Goal: Task Accomplishment & Management: Use online tool/utility

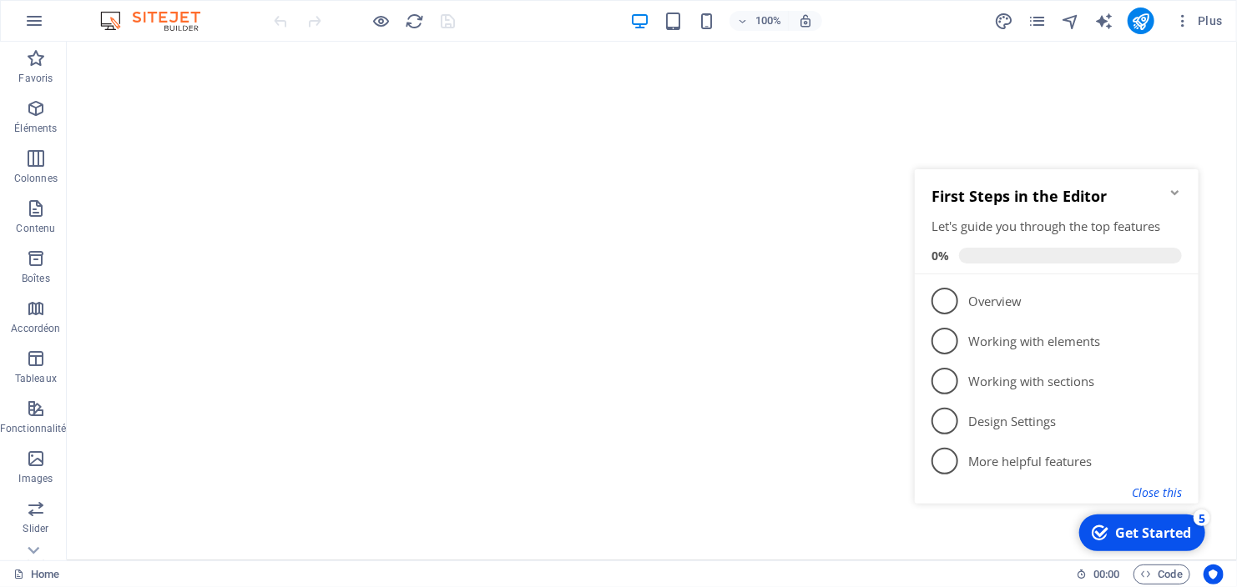
click at [1167, 486] on button "Close this" at bounding box center [1156, 492] width 50 height 16
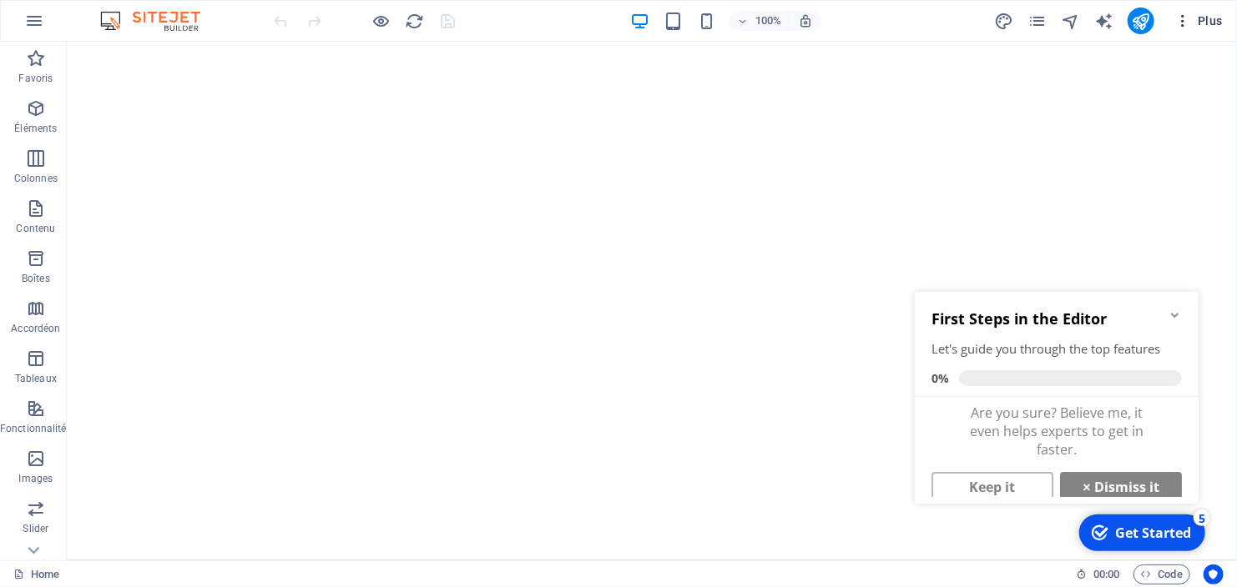
click at [1185, 15] on icon "button" at bounding box center [1182, 21] width 17 height 17
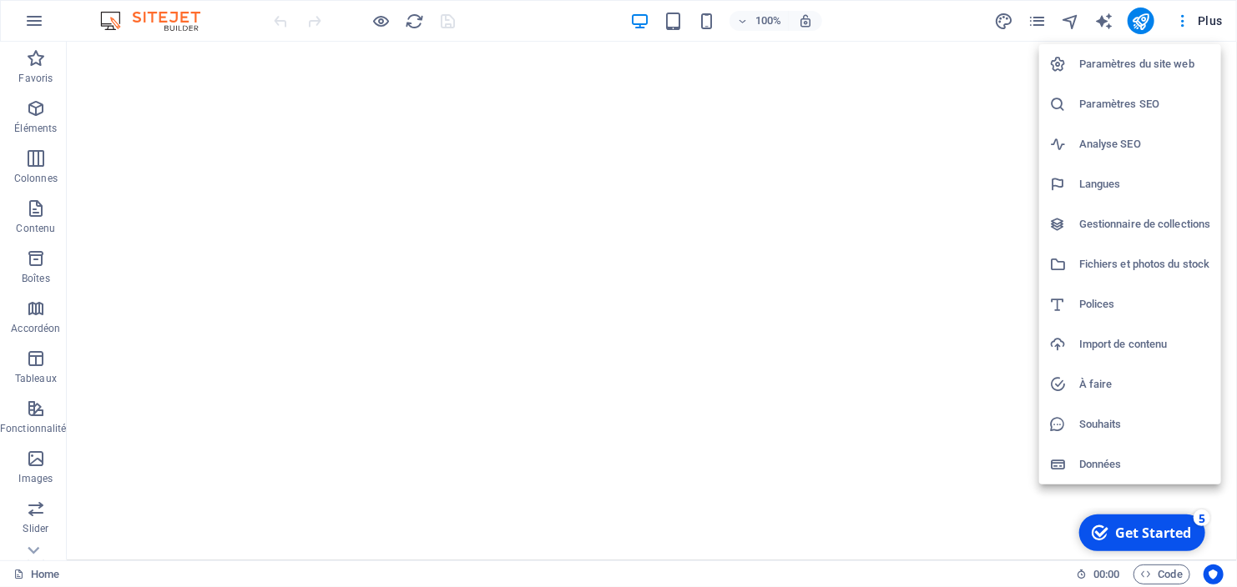
click at [1117, 344] on h6 "Import de contenu" at bounding box center [1145, 345] width 132 height 20
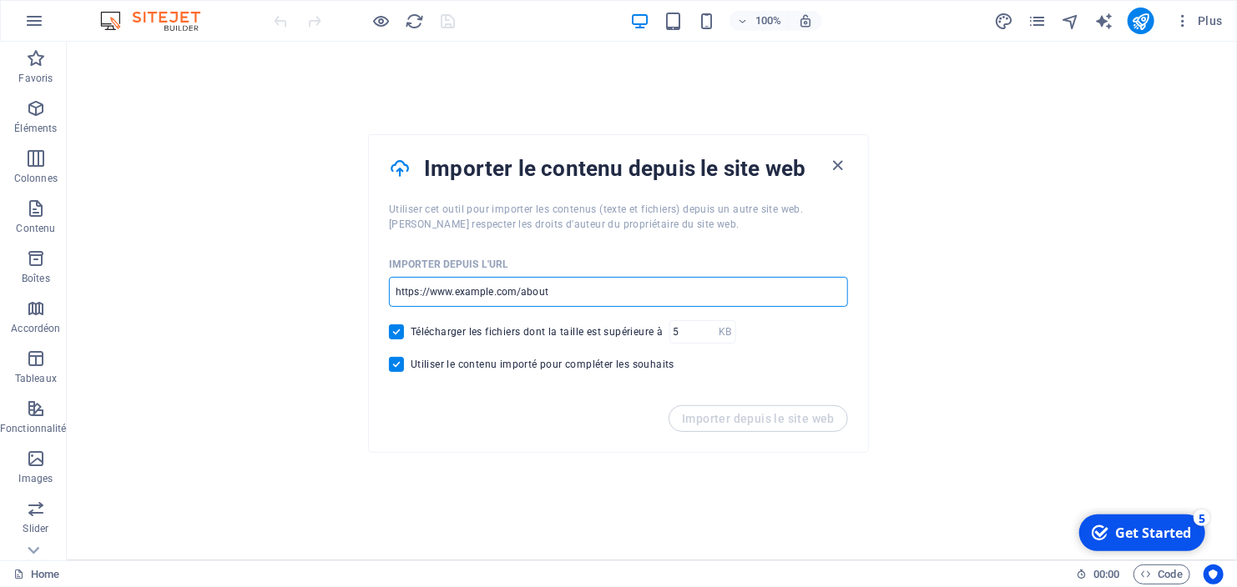
click at [550, 295] on input "url" at bounding box center [618, 292] width 459 height 30
drag, startPoint x: 550, startPoint y: 295, endPoint x: 371, endPoint y: 314, distance: 180.4
click at [371, 314] on div "Importer depuis l'URL ​ Télécharger les fichiers dont la taille est supérieure …" at bounding box center [618, 319] width 499 height 174
drag, startPoint x: 392, startPoint y: 291, endPoint x: 557, endPoint y: 295, distance: 164.4
click at [557, 295] on input "url" at bounding box center [618, 292] width 459 height 30
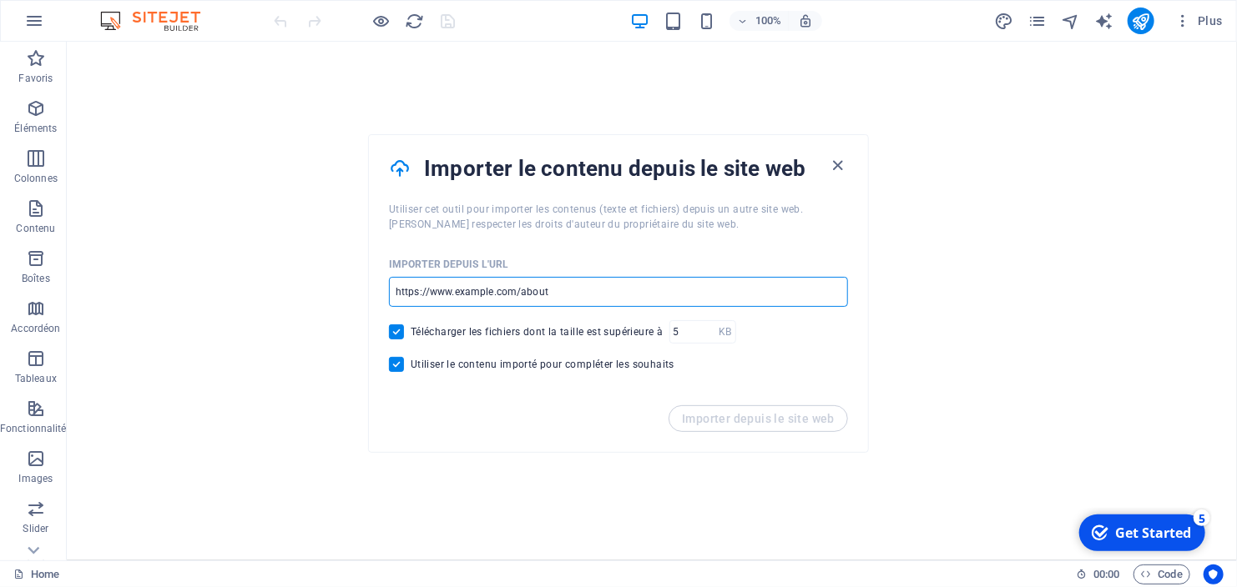
paste input "[URL][DOMAIN_NAME]"
type input "[URL][DOMAIN_NAME]"
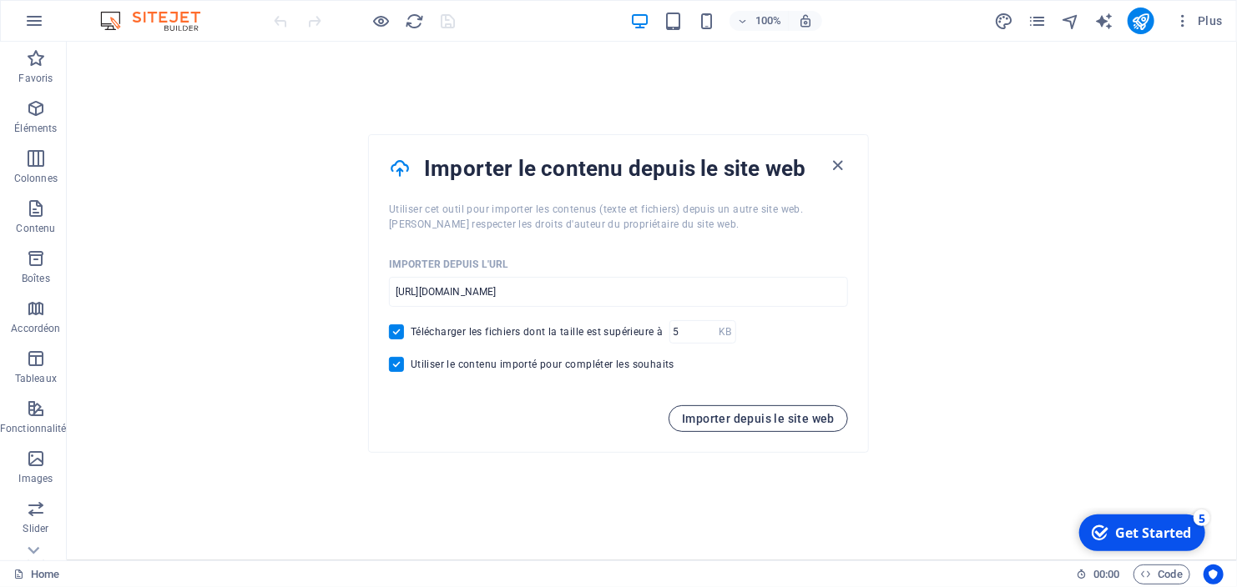
click at [727, 426] on button "Importer depuis le site web" at bounding box center [757, 419] width 179 height 27
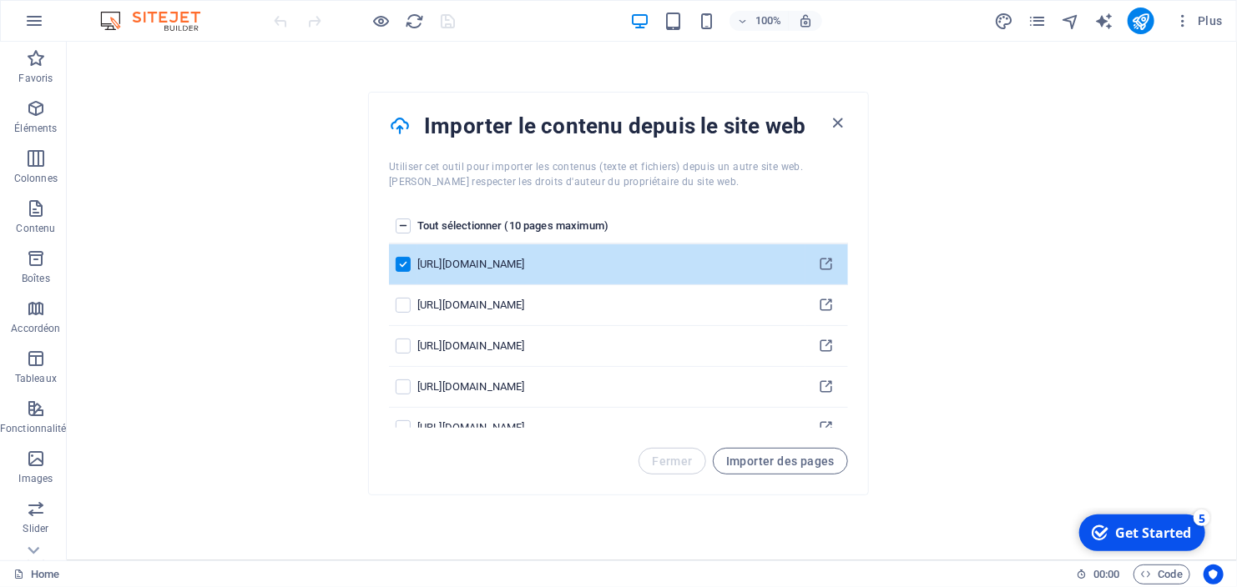
click at [400, 227] on label "pages list" at bounding box center [403, 226] width 15 height 15
click at [0, 0] on input "pages list" at bounding box center [0, 0] width 0 height 0
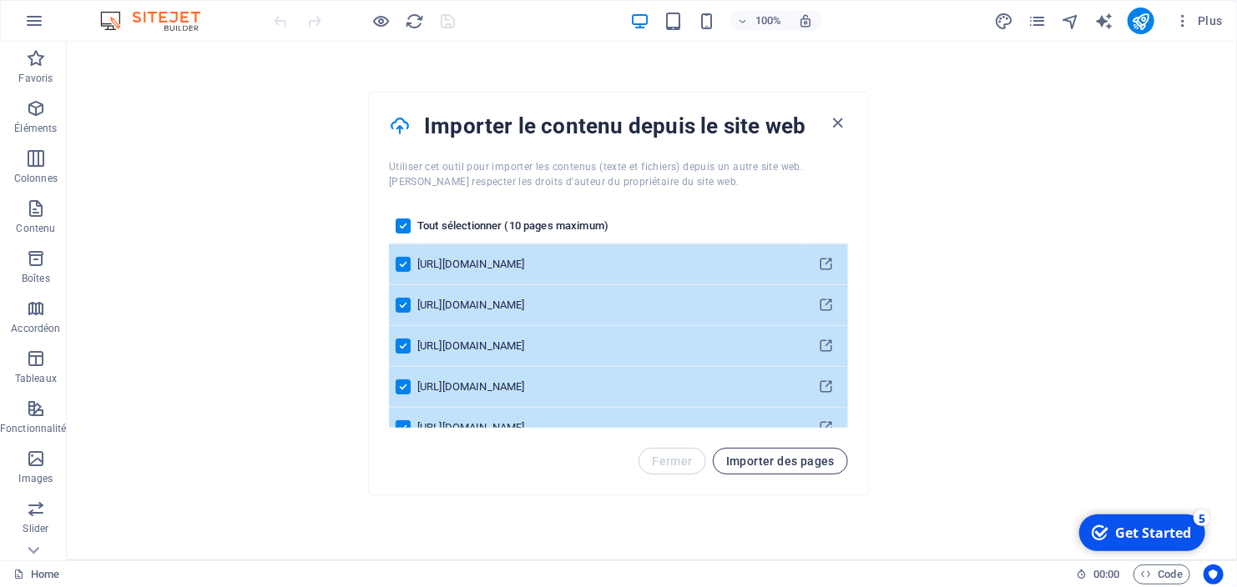
click at [744, 457] on span "Importer des pages" at bounding box center [780, 461] width 108 height 13
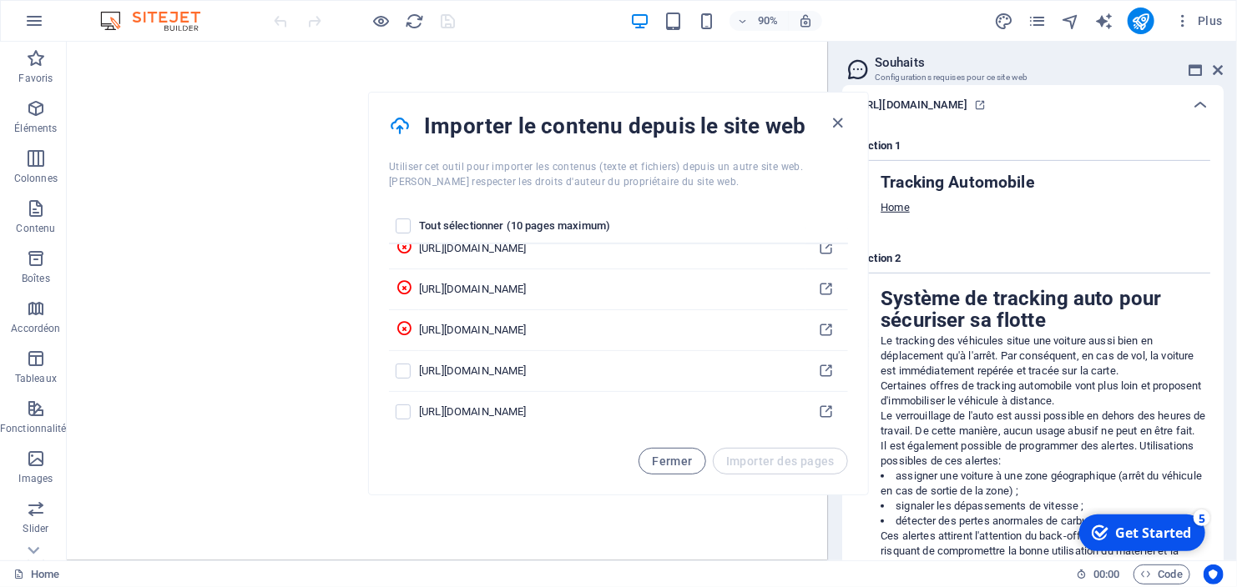
scroll to position [386, 0]
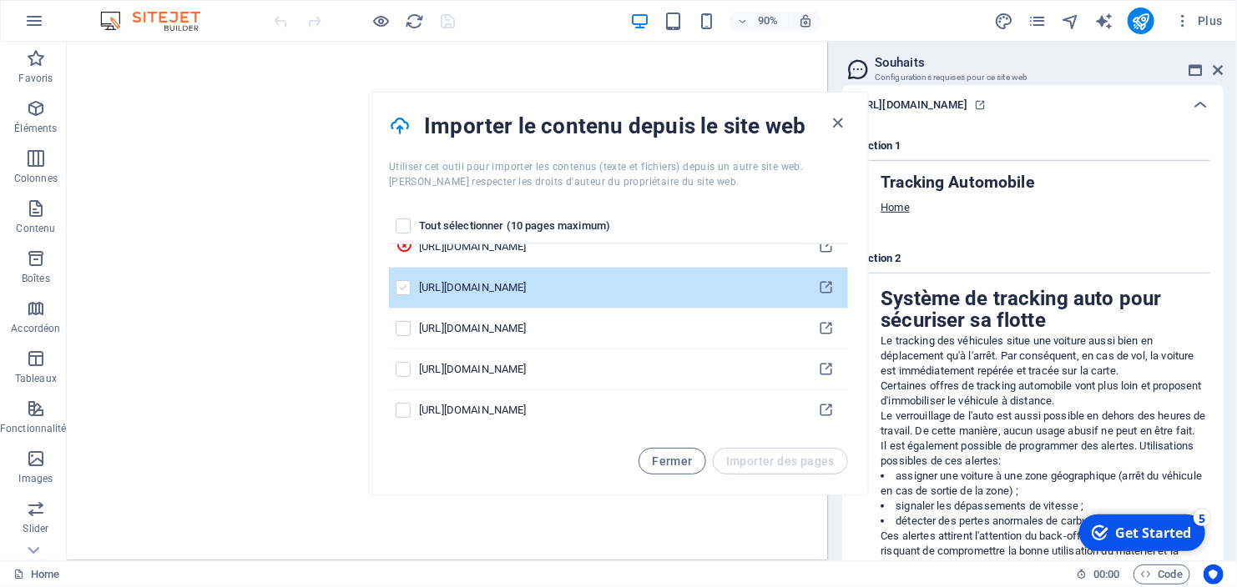
click at [403, 288] on label "pages list" at bounding box center [403, 287] width 15 height 15
click at [0, 0] on input "pages list" at bounding box center [0, 0] width 0 height 0
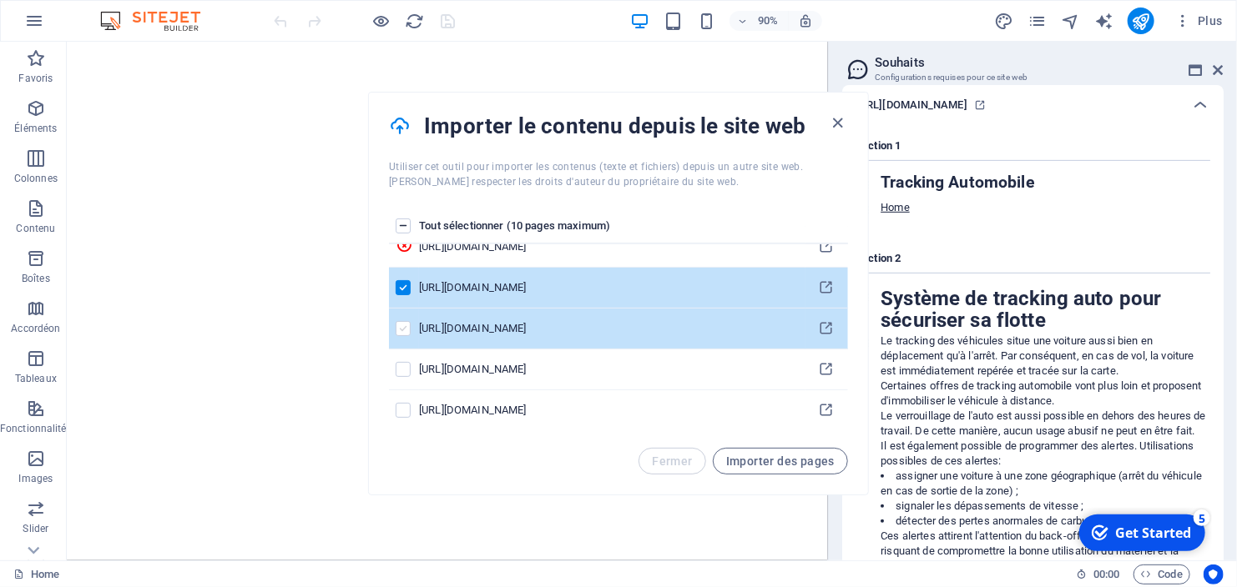
click at [401, 325] on label "pages list" at bounding box center [403, 328] width 15 height 15
click at [0, 0] on input "pages list" at bounding box center [0, 0] width 0 height 0
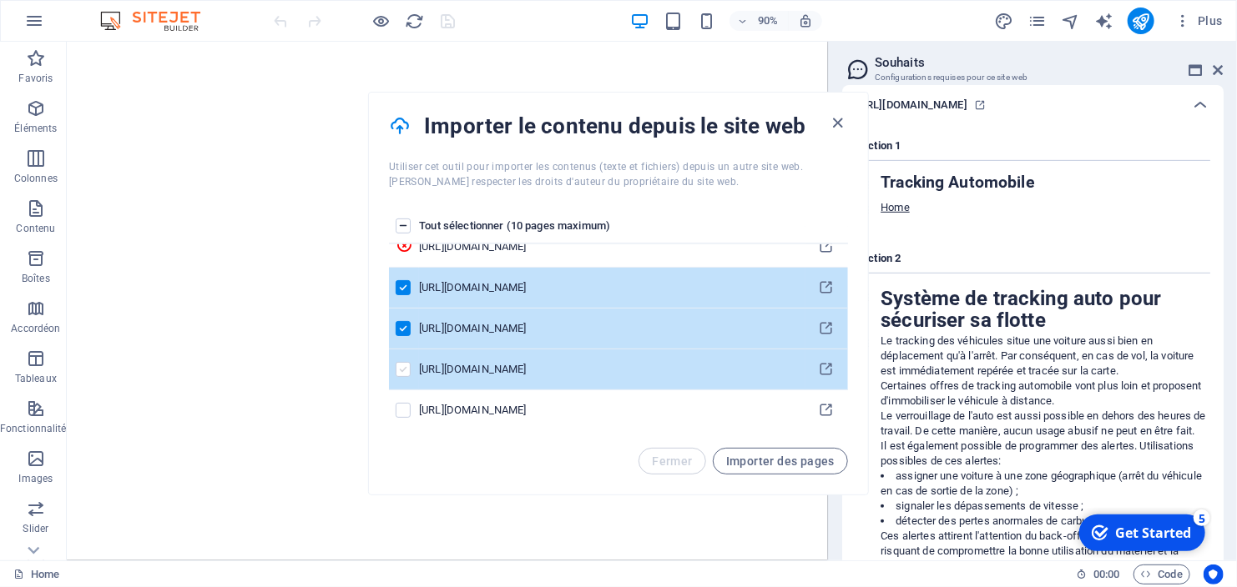
click at [405, 369] on label "pages list" at bounding box center [403, 369] width 15 height 15
click at [0, 0] on input "pages list" at bounding box center [0, 0] width 0 height 0
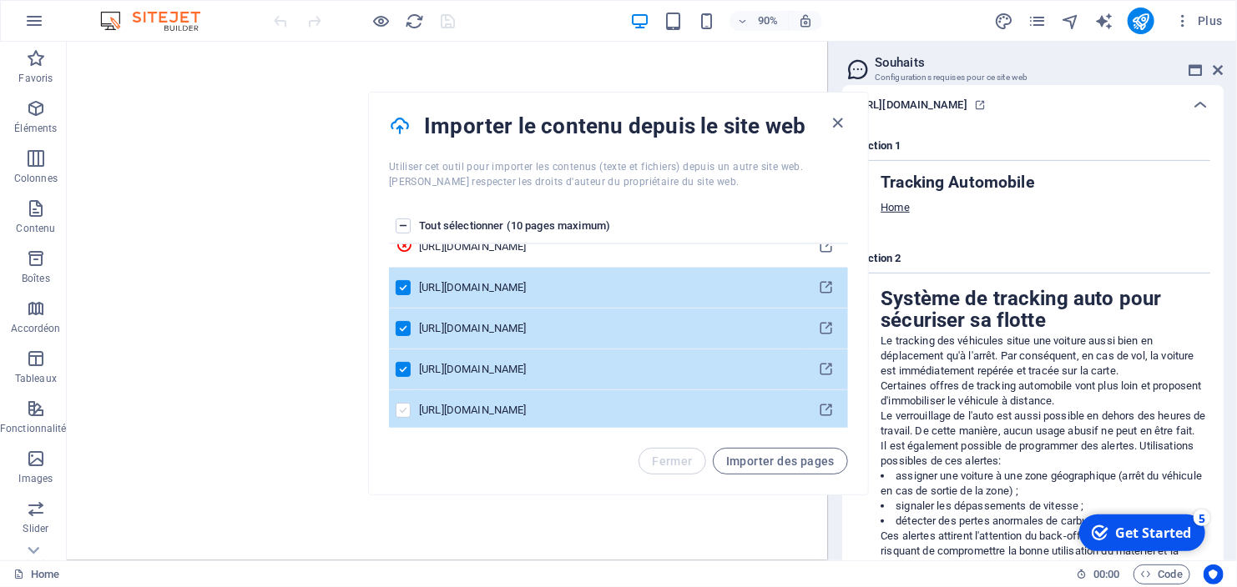
click at [405, 410] on label "pages list" at bounding box center [403, 410] width 15 height 15
click at [0, 0] on input "pages list" at bounding box center [0, 0] width 0 height 0
click at [775, 463] on span "Importer des pages" at bounding box center [780, 461] width 108 height 13
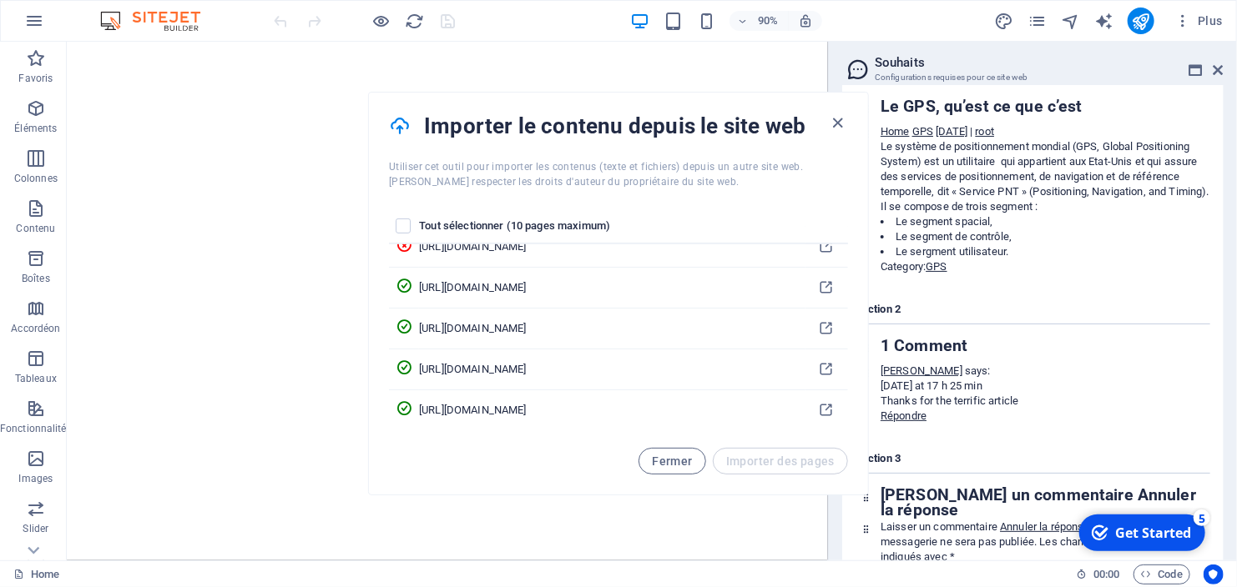
scroll to position [7161, 0]
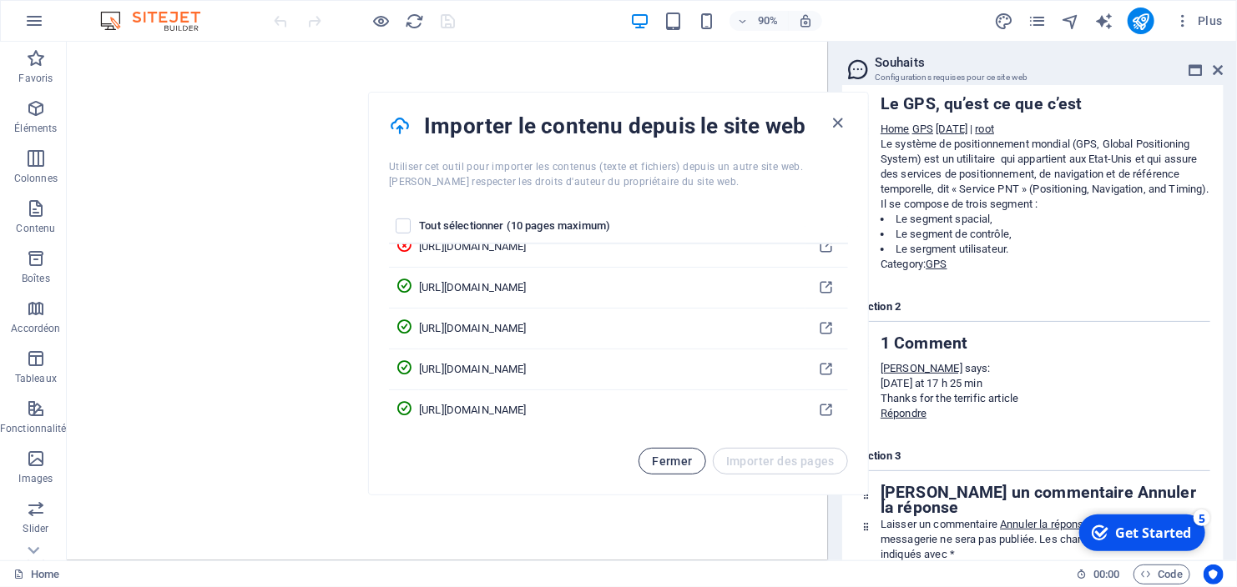
click at [673, 455] on span "Fermer" at bounding box center [672, 461] width 40 height 13
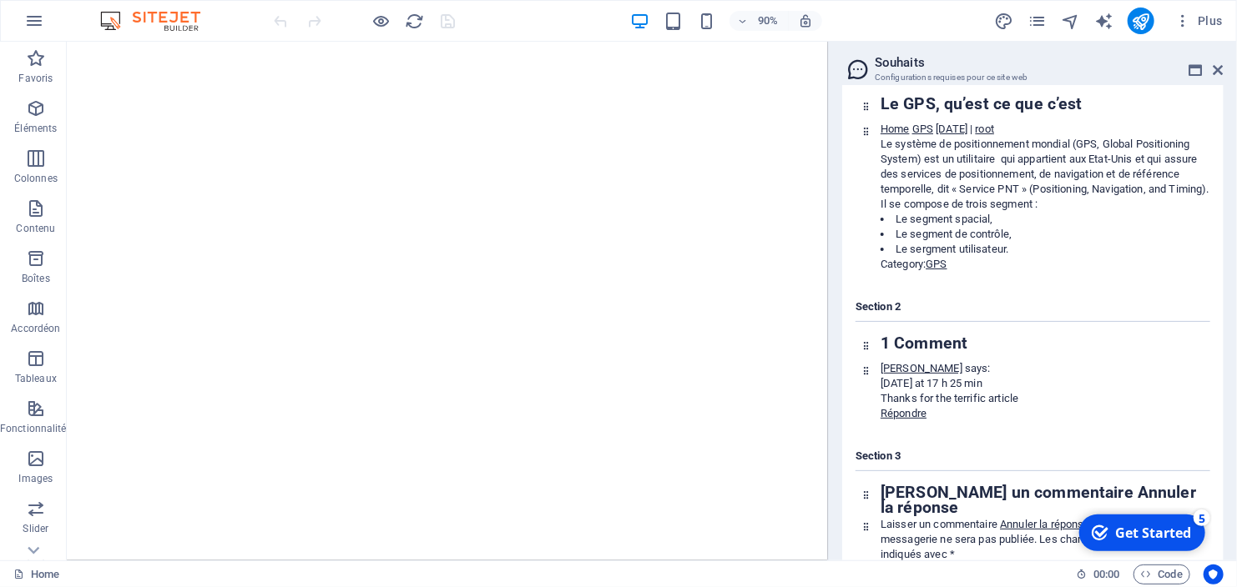
click at [1127, 528] on div "Get Started" at bounding box center [1152, 532] width 76 height 18
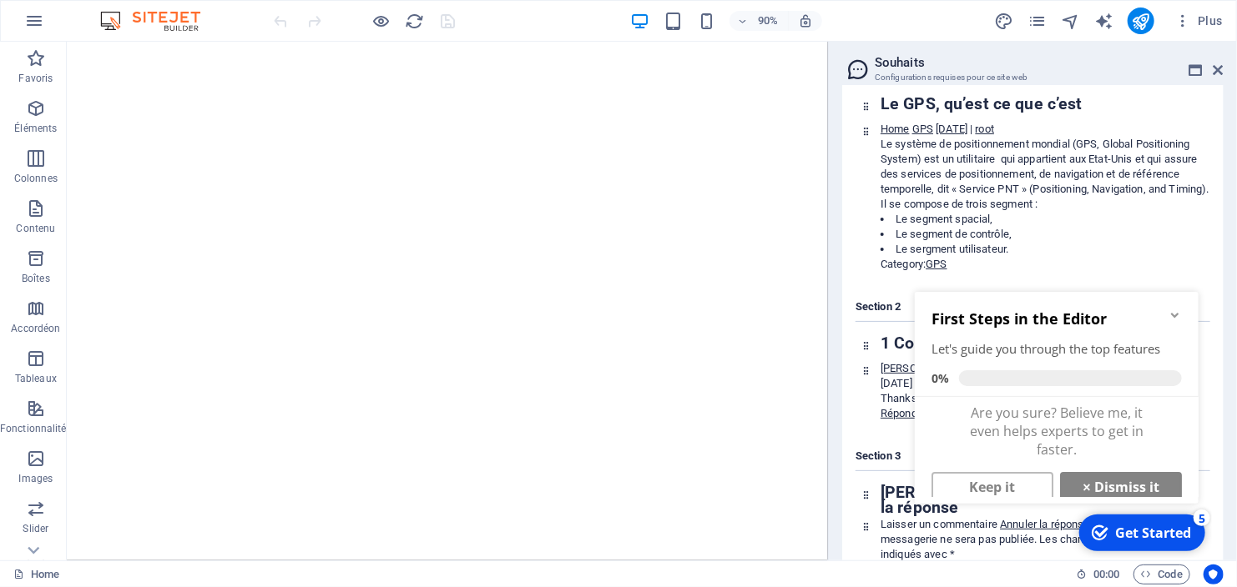
click at [1127, 528] on div "Get Started" at bounding box center [1152, 532] width 76 height 18
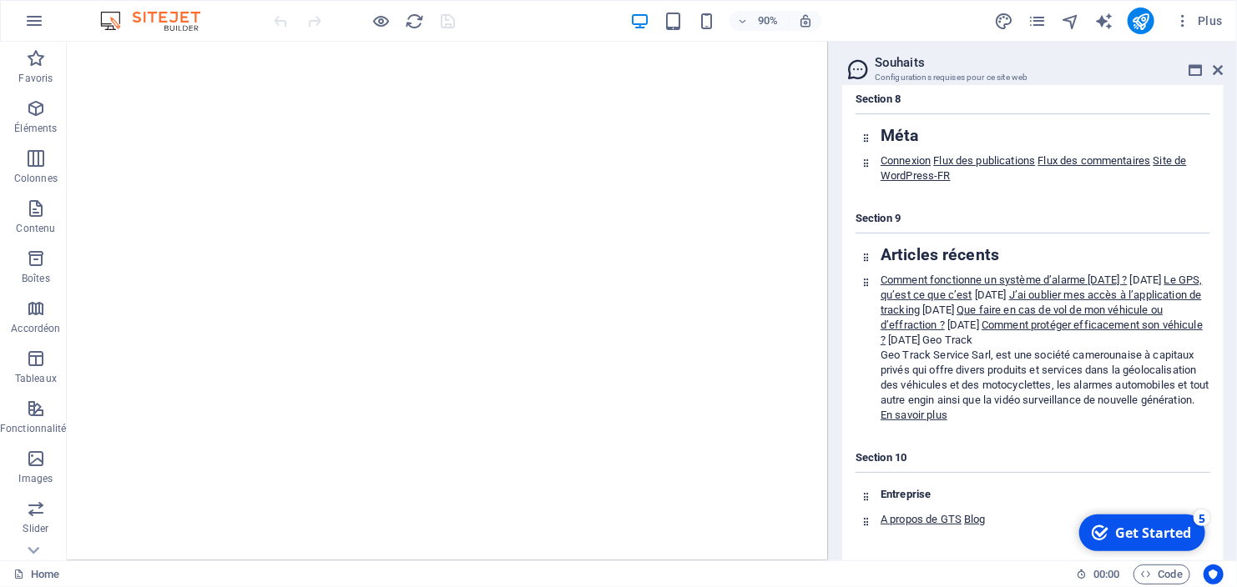
scroll to position [8246, 0]
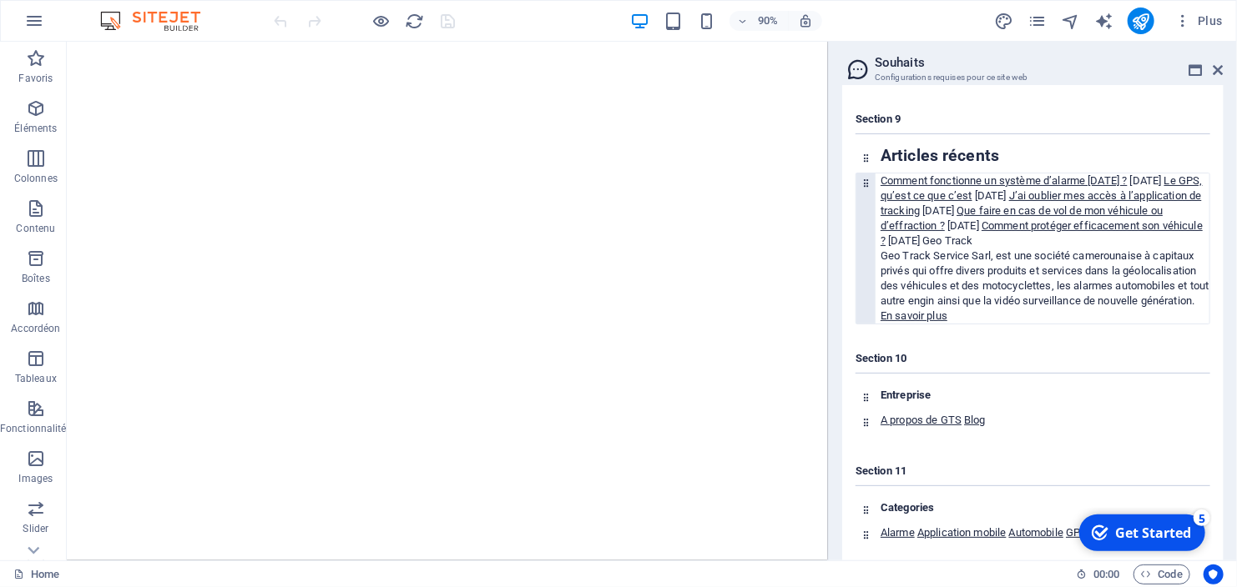
click at [1130, 187] on span "[DATE]" at bounding box center [1146, 180] width 32 height 13
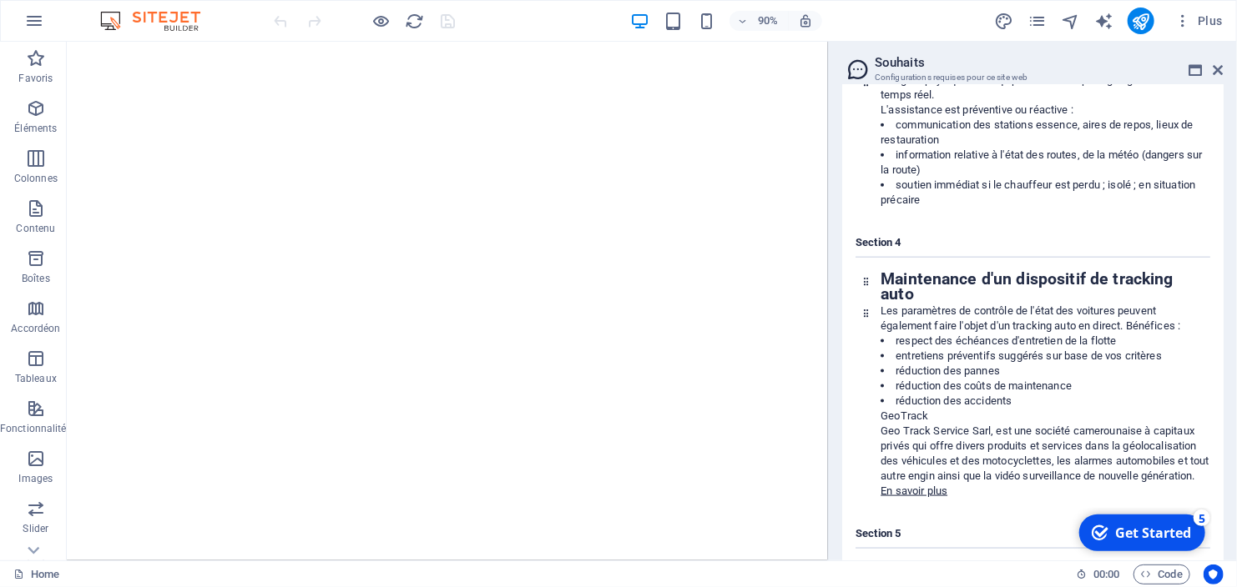
scroll to position [919, 0]
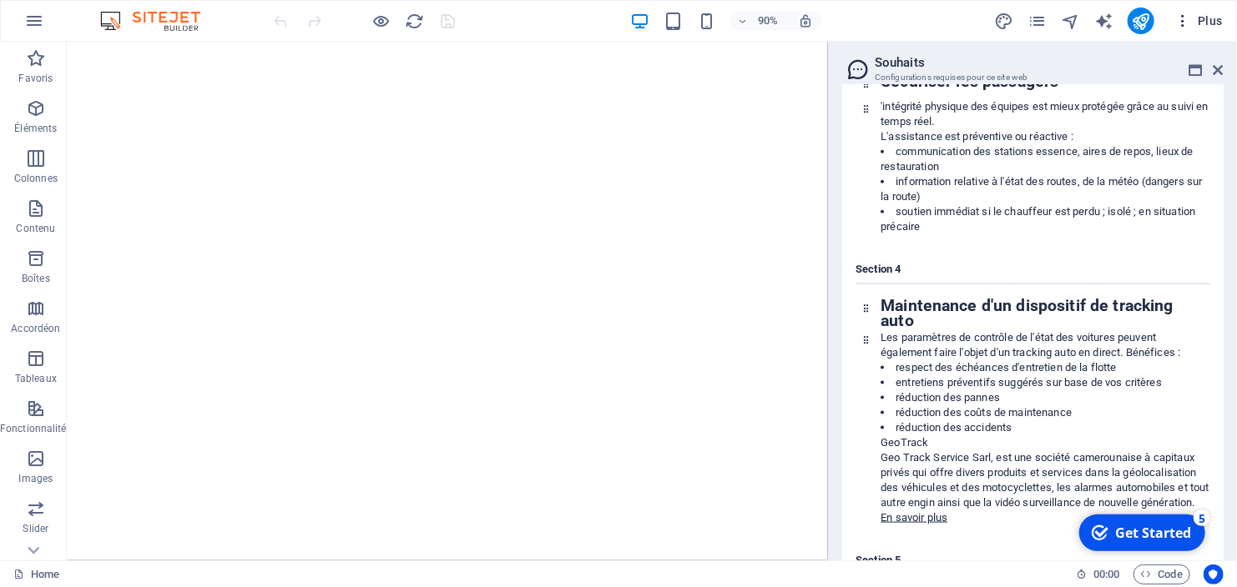
click at [1180, 23] on icon "button" at bounding box center [1182, 21] width 17 height 17
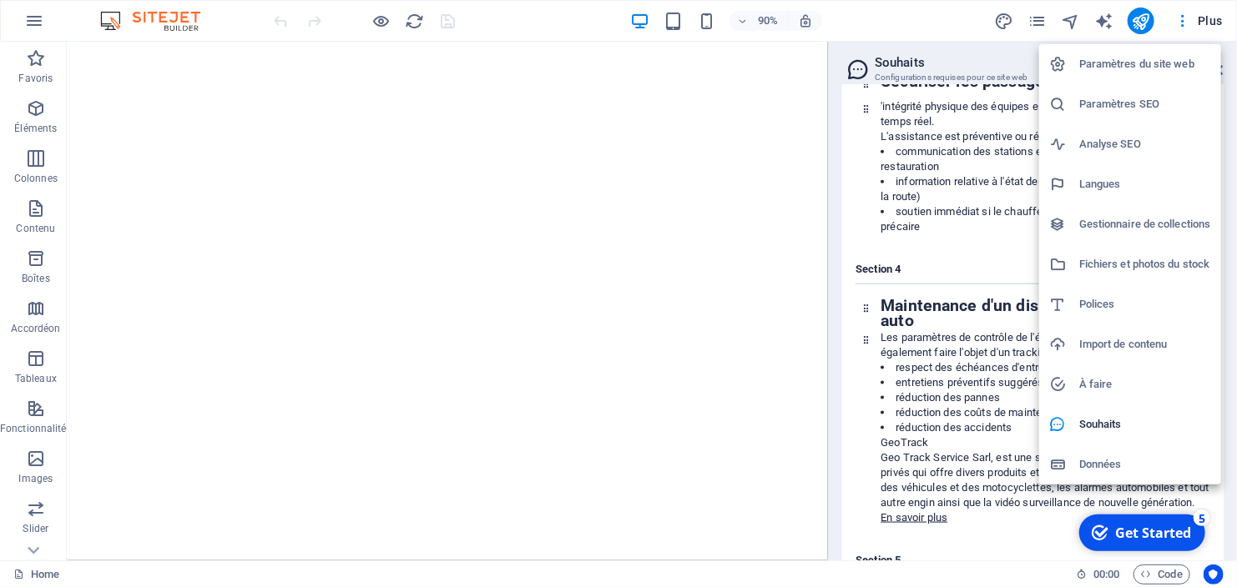
click at [1167, 22] on div at bounding box center [618, 293] width 1237 height 587
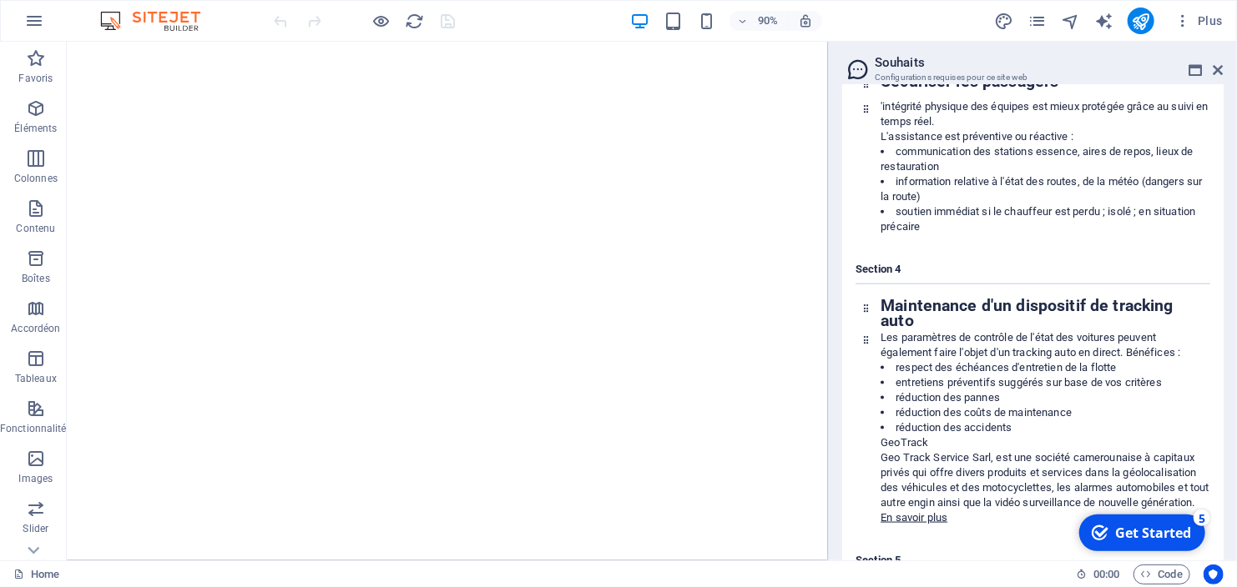
drag, startPoint x: 917, startPoint y: 72, endPoint x: 951, endPoint y: 68, distance: 34.5
click at [951, 68] on h2 "Souhaits" at bounding box center [1049, 62] width 349 height 15
click at [898, 67] on h2 "Souhaits" at bounding box center [1049, 62] width 349 height 15
click at [1194, 70] on icon at bounding box center [1195, 69] width 13 height 13
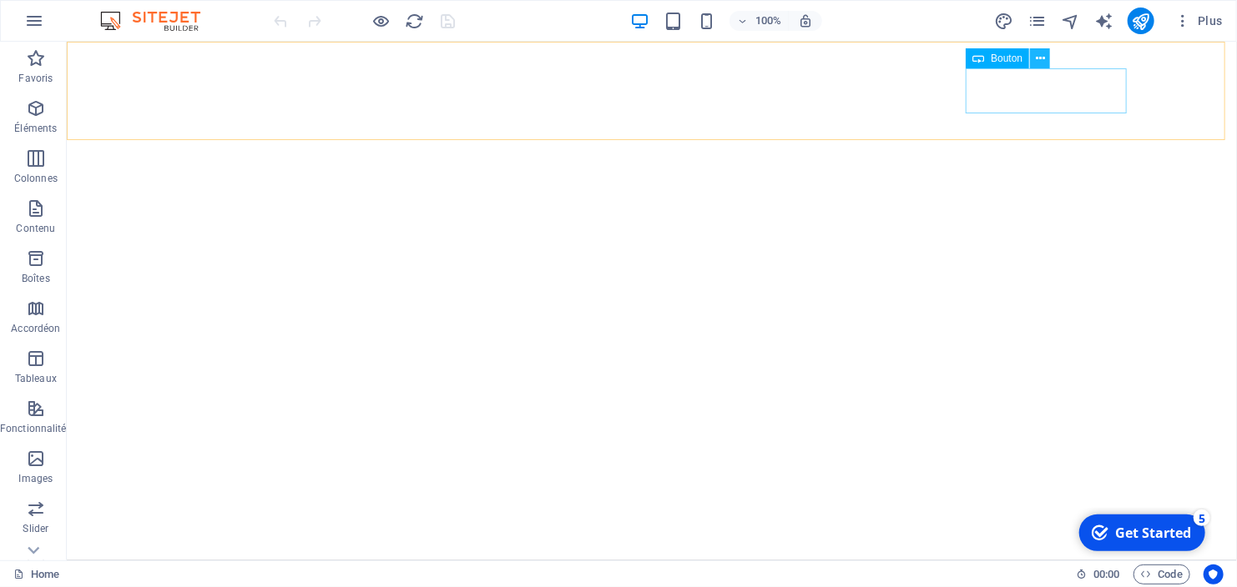
click at [1034, 56] on button at bounding box center [1040, 58] width 20 height 20
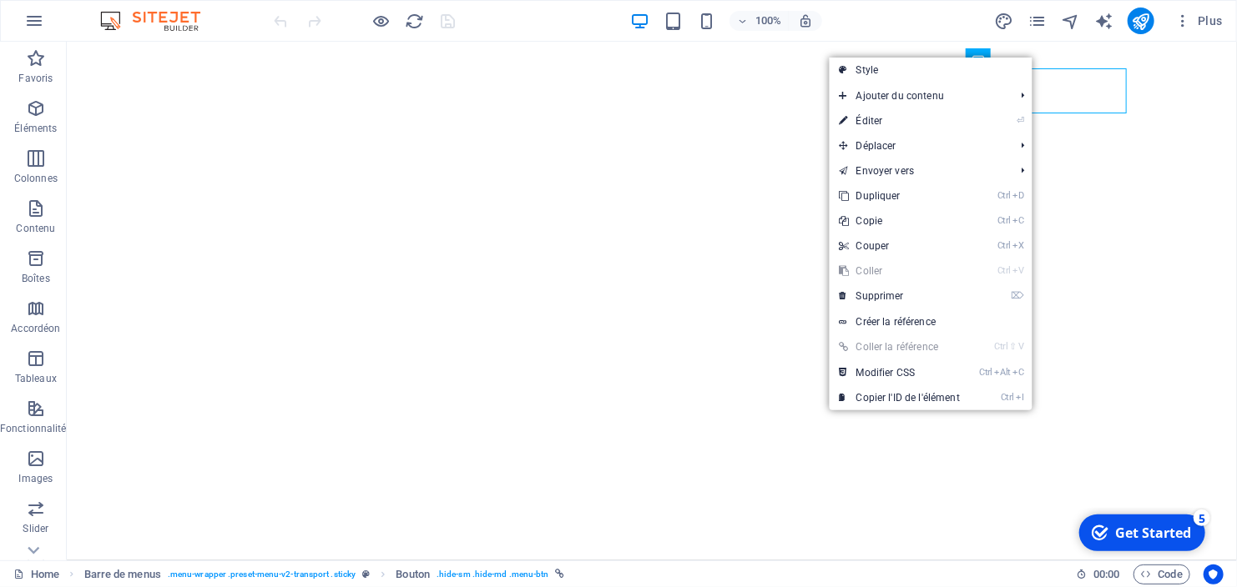
click at [861, 18] on div "100% Plus" at bounding box center [750, 21] width 958 height 27
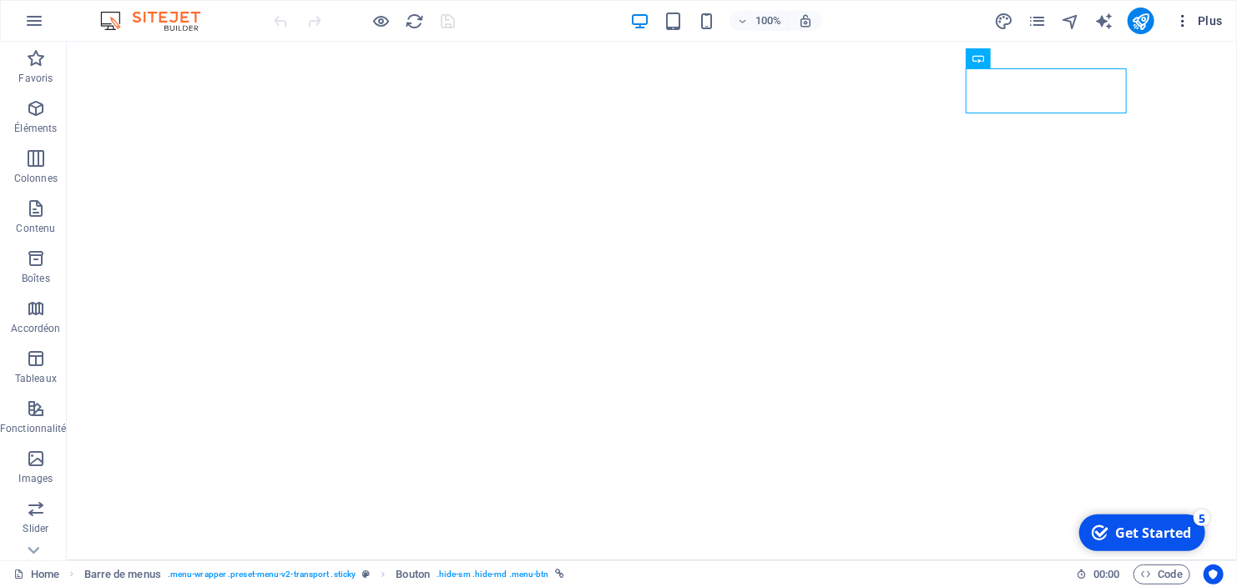
click at [1184, 26] on icon "button" at bounding box center [1182, 21] width 17 height 17
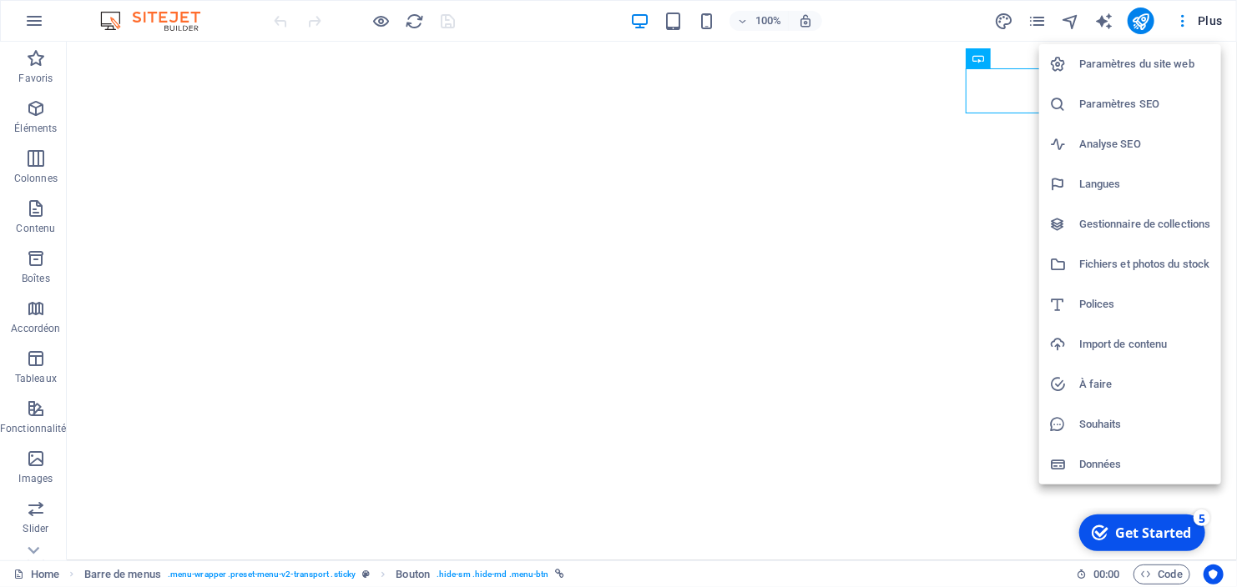
click at [326, 61] on div at bounding box center [618, 293] width 1237 height 587
